Goal: Task Accomplishment & Management: Understand process/instructions

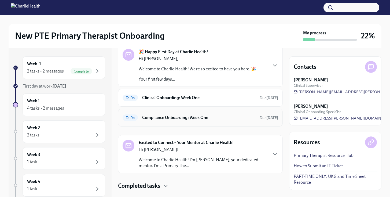
scroll to position [37, 0]
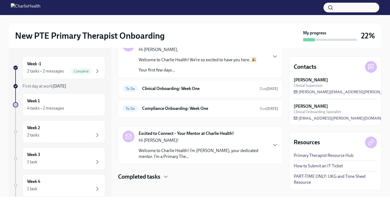
click at [208, 142] on p "Hi [PERSON_NAME]!" at bounding box center [203, 140] width 129 height 6
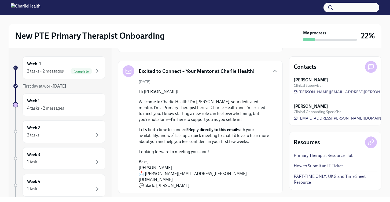
scroll to position [100, 0]
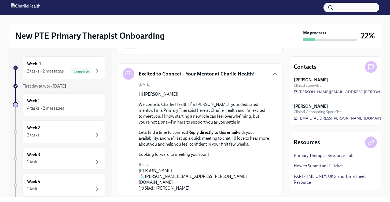
click at [212, 132] on strong "Reply directly to this email" at bounding box center [212, 132] width 49 height 5
click at [197, 130] on strong "Reply directly to this email" at bounding box center [212, 132] width 49 height 5
click at [197, 133] on strong "Reply directly to this email" at bounding box center [212, 132] width 49 height 5
click at [154, 96] on p "Hi [PERSON_NAME]!" at bounding box center [204, 94] width 131 height 6
click at [161, 79] on div "Excited to Connect – Your Mentor at Charlie Health!" at bounding box center [189, 74] width 132 height 12
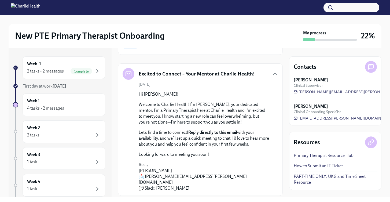
click at [127, 75] on icon at bounding box center [128, 74] width 6 height 6
click at [164, 75] on h5 "Excited to Connect – Your Mentor at Charlie Health!" at bounding box center [197, 73] width 116 height 7
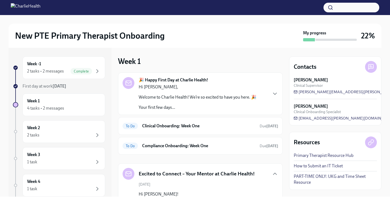
scroll to position [0, 0]
click at [54, 72] on div "2 tasks • 2 messages" at bounding box center [45, 71] width 37 height 6
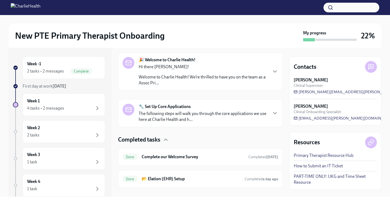
scroll to position [85, 0]
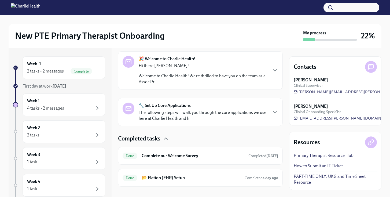
click at [187, 118] on p "The following steps will walk you through the core applications we use here at …" at bounding box center [203, 115] width 129 height 12
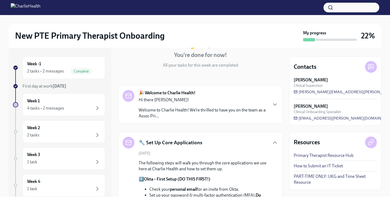
scroll to position [87, 0]
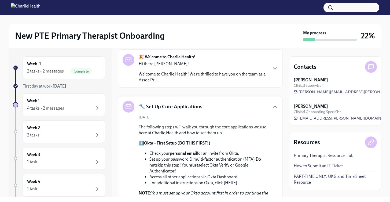
click at [230, 104] on div "🔧 Set Up Core Applications" at bounding box center [201, 107] width 156 height 12
click at [274, 107] on icon "button" at bounding box center [274, 107] width 3 height 2
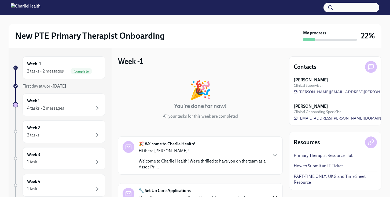
scroll to position [0, 0]
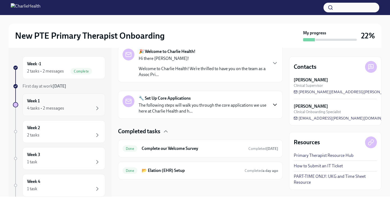
click at [61, 102] on div "Week 1 4 tasks • 2 messages" at bounding box center [64, 104] width 74 height 13
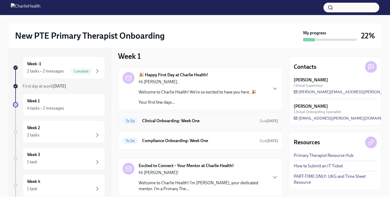
scroll to position [6, 0]
click at [179, 119] on h6 "Clinical Onboarding: Week One" at bounding box center [198, 120] width 113 height 6
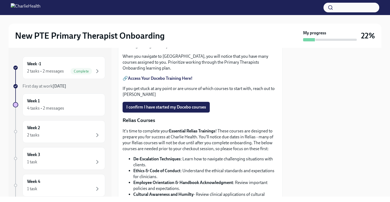
scroll to position [267, 0]
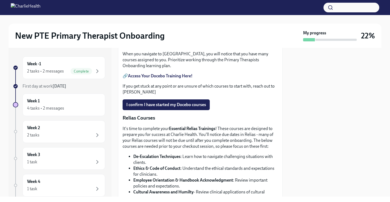
click at [179, 78] on strong "Access Your Docebo Training Here!" at bounding box center [160, 75] width 65 height 5
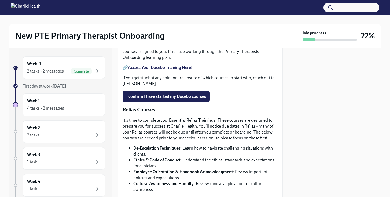
scroll to position [282, 0]
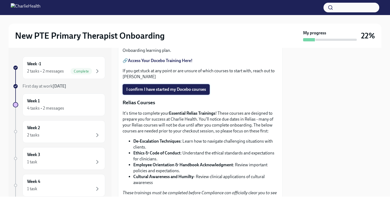
click at [165, 92] on span "I confirm I have started my Docebo courses" at bounding box center [166, 89] width 80 height 5
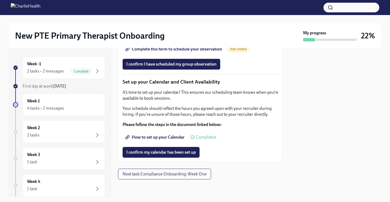
scroll to position [865, 0]
click at [147, 179] on button "Next task : Compliance Onboarding: Week One" at bounding box center [164, 173] width 93 height 11
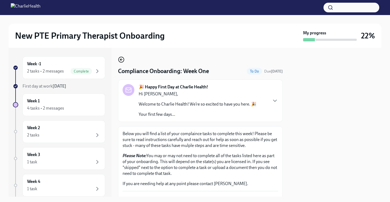
click at [119, 58] on icon "button" at bounding box center [121, 59] width 6 height 6
